Goal: Transaction & Acquisition: Purchase product/service

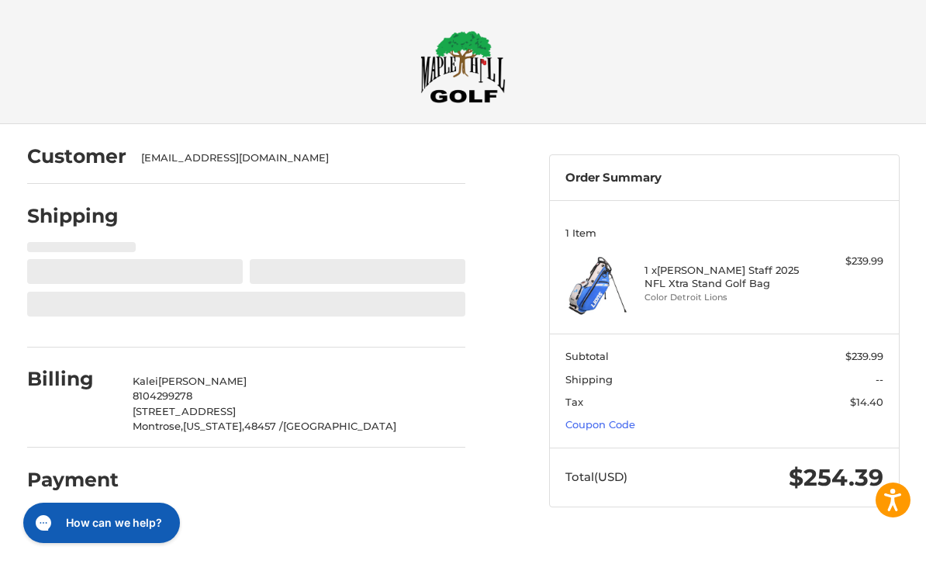
select select "**"
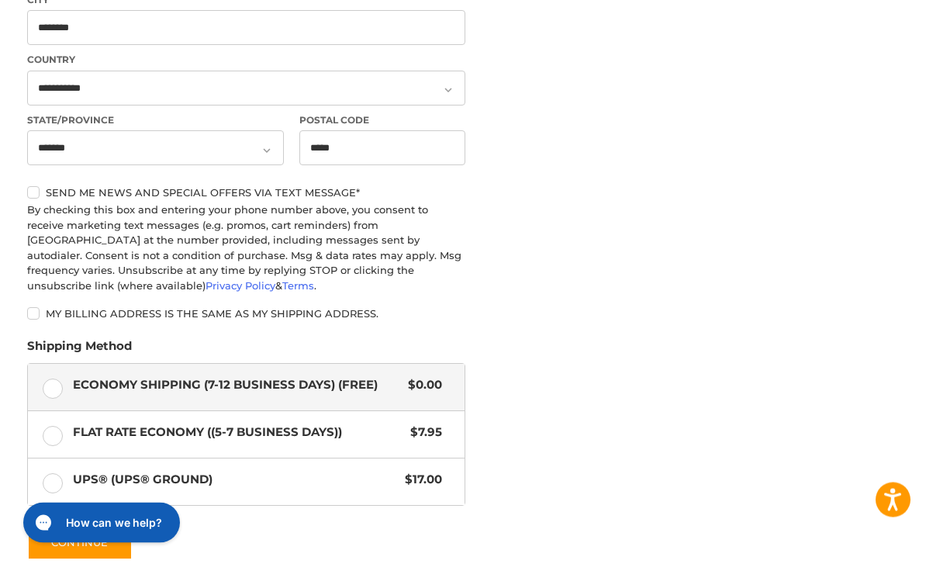
scroll to position [581, 0]
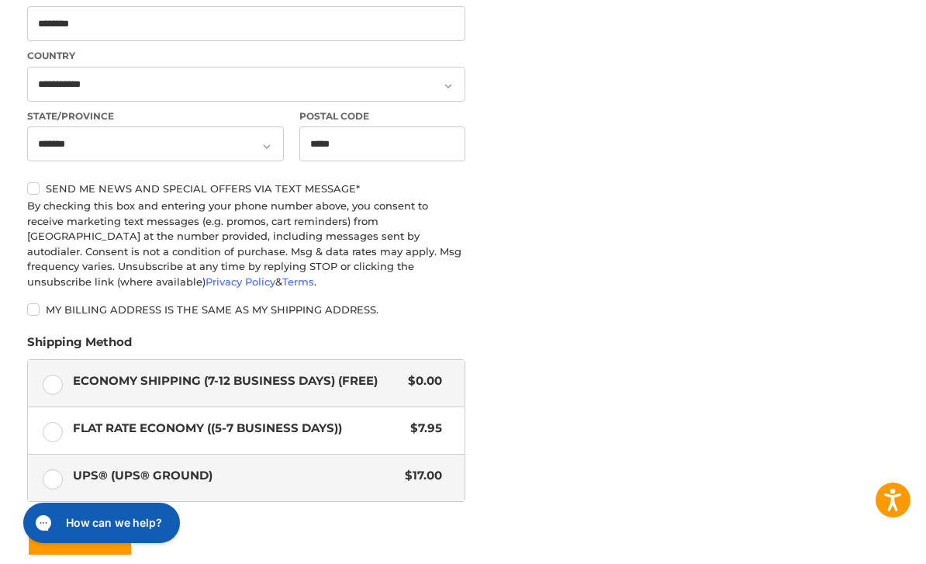
click at [49, 478] on label "UPS® (UPS® Ground) $17.00" at bounding box center [246, 477] width 437 height 47
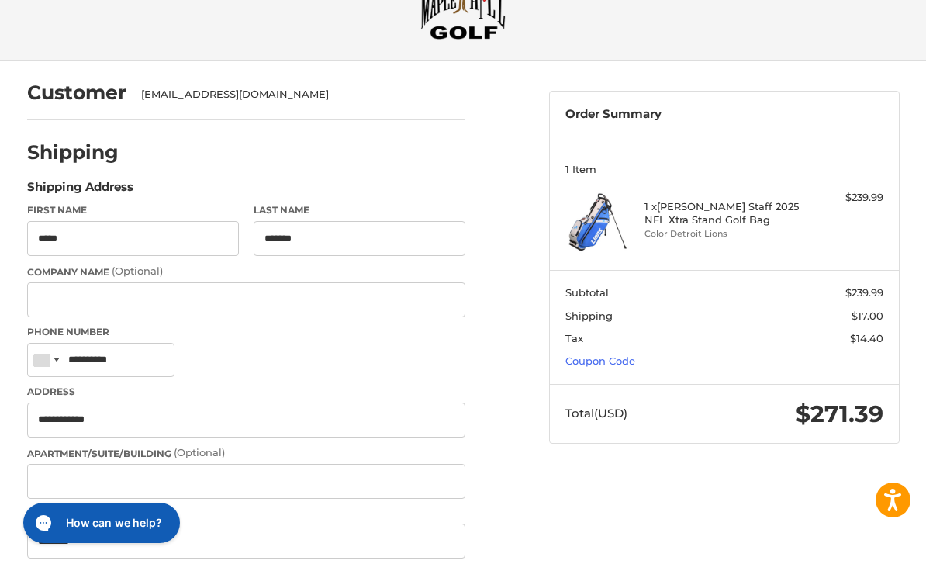
scroll to position [67, 0]
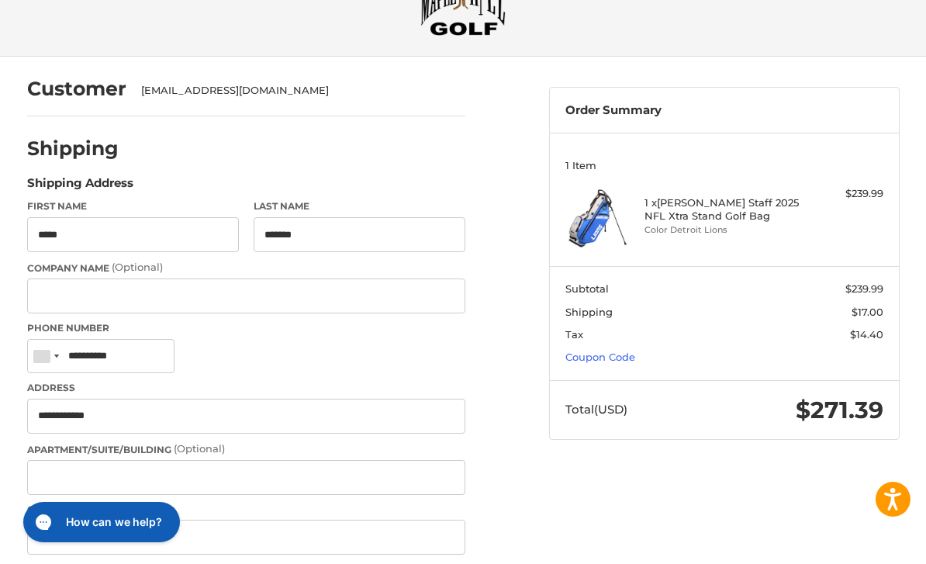
click at [681, 214] on h4 "1 x [PERSON_NAME] Staff 2025 NFL Xtra Stand Golf Bag" at bounding box center [721, 210] width 155 height 26
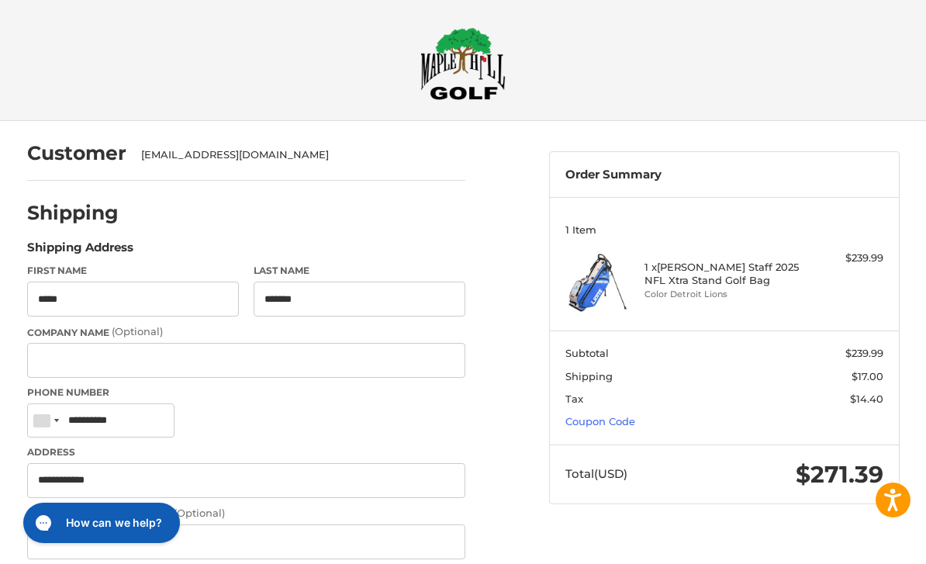
scroll to position [0, 0]
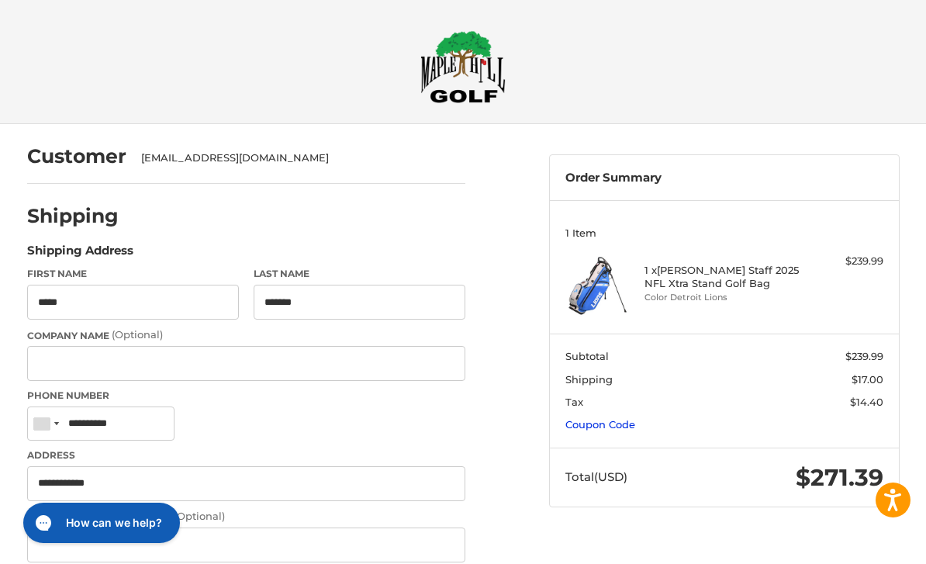
click at [601, 421] on link "Coupon Code" at bounding box center [600, 424] width 70 height 12
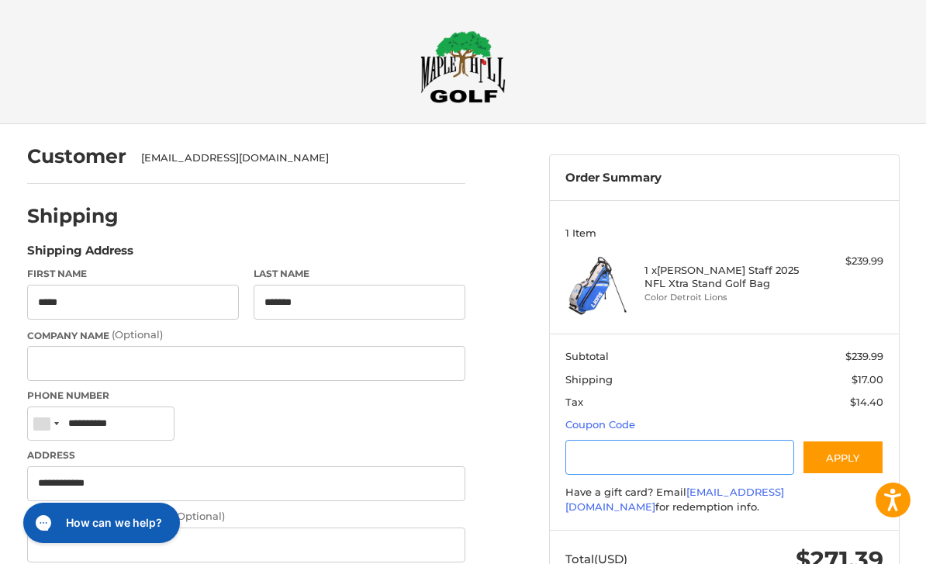
click at [630, 452] on input "Gift Certificate or Coupon Code" at bounding box center [679, 457] width 229 height 35
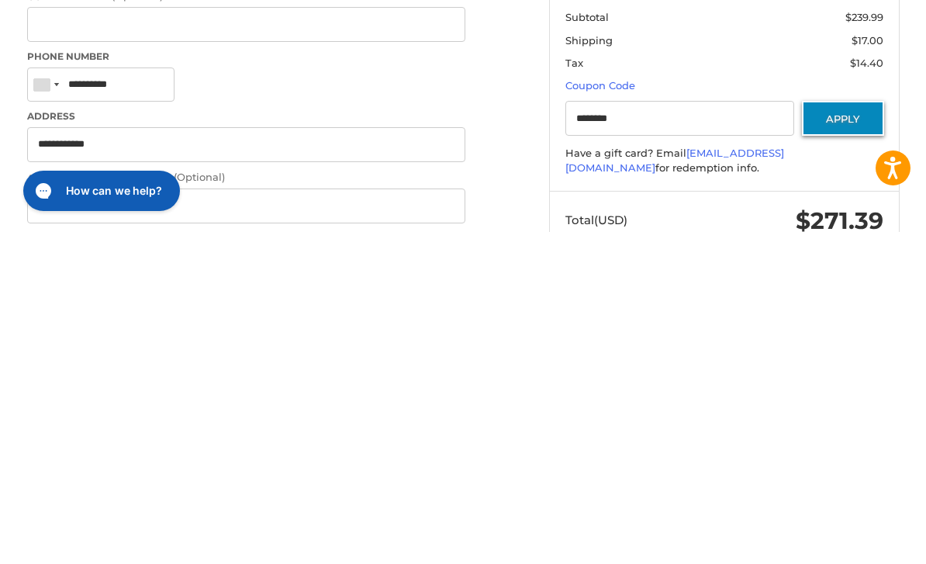
click at [833, 433] on button "Apply" at bounding box center [843, 450] width 82 height 35
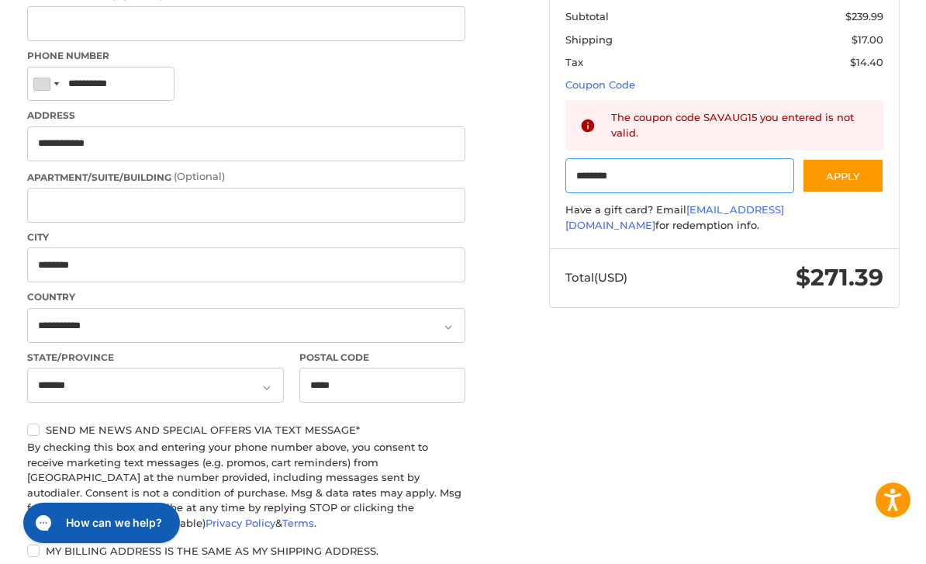
click at [592, 181] on input "********" at bounding box center [679, 175] width 229 height 35
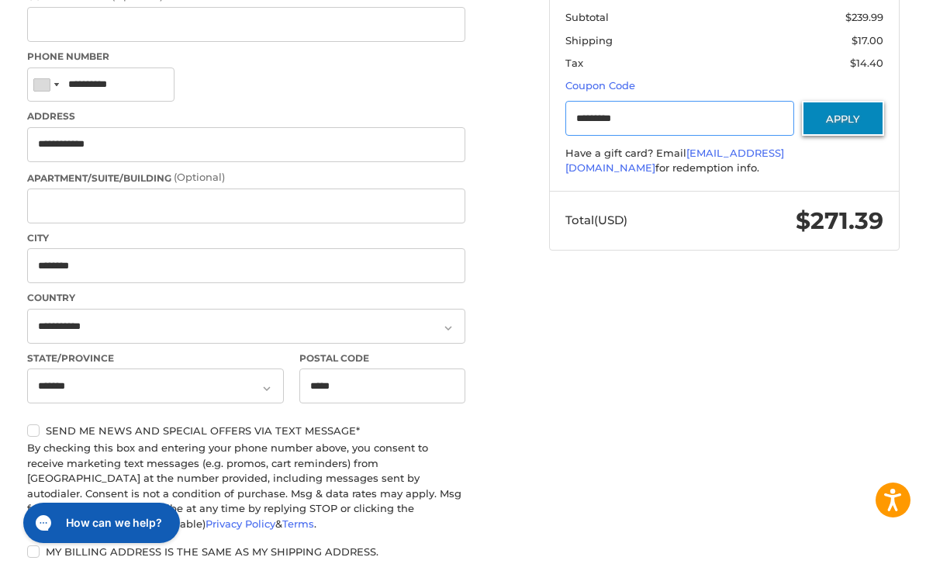
type input "*********"
click at [846, 123] on button "Apply" at bounding box center [843, 118] width 82 height 35
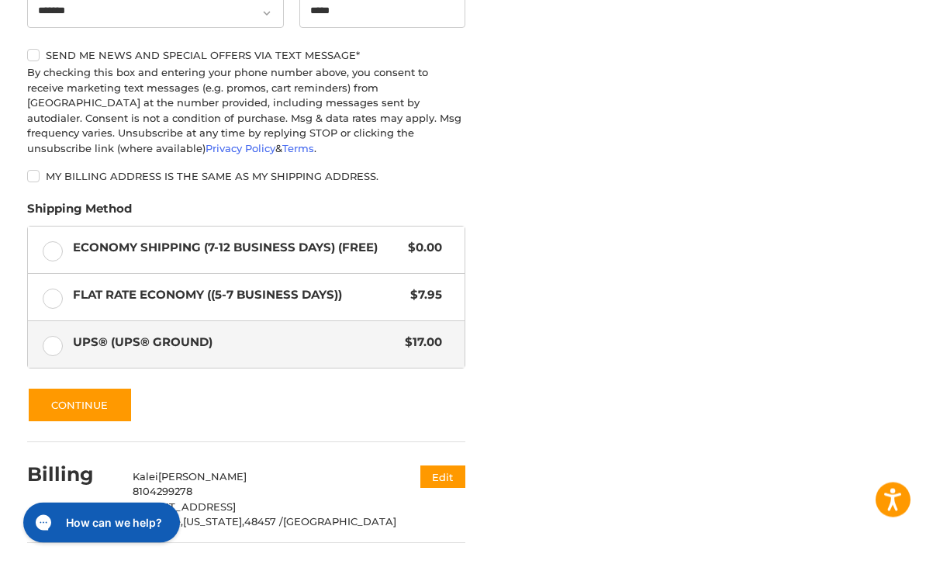
scroll to position [714, 0]
click at [113, 407] on button "Continue" at bounding box center [79, 405] width 105 height 36
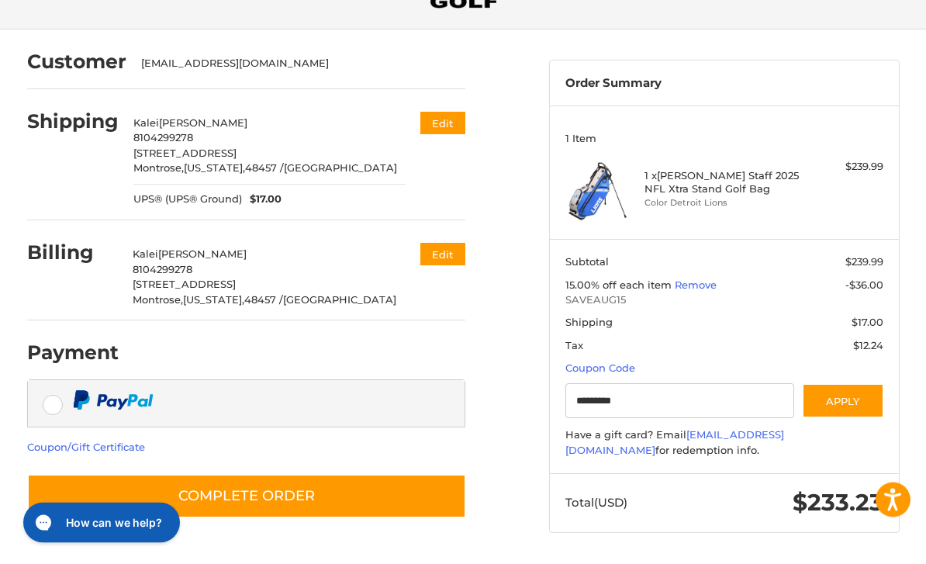
scroll to position [40, 0]
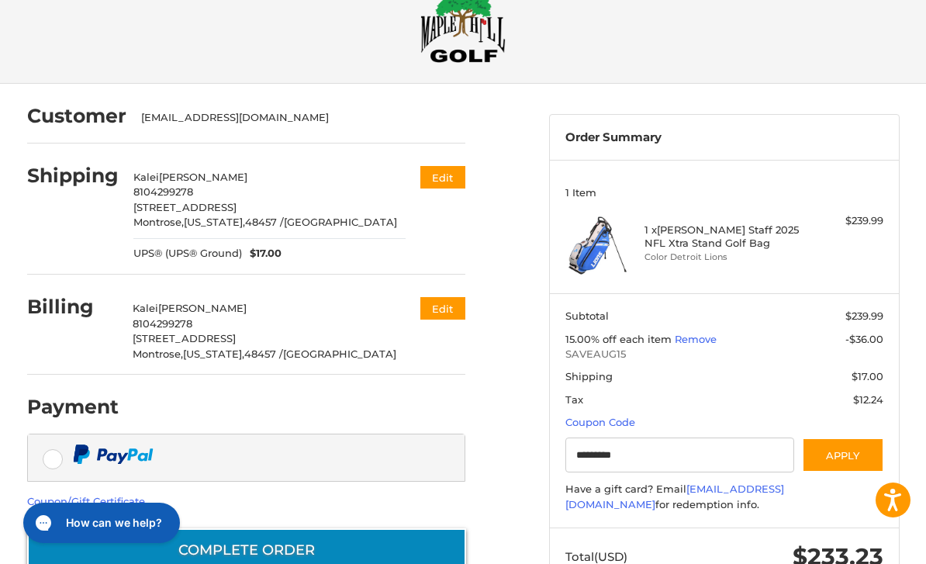
click at [317, 549] on button "Complete order" at bounding box center [246, 550] width 439 height 44
